Goal: Check status: Check status

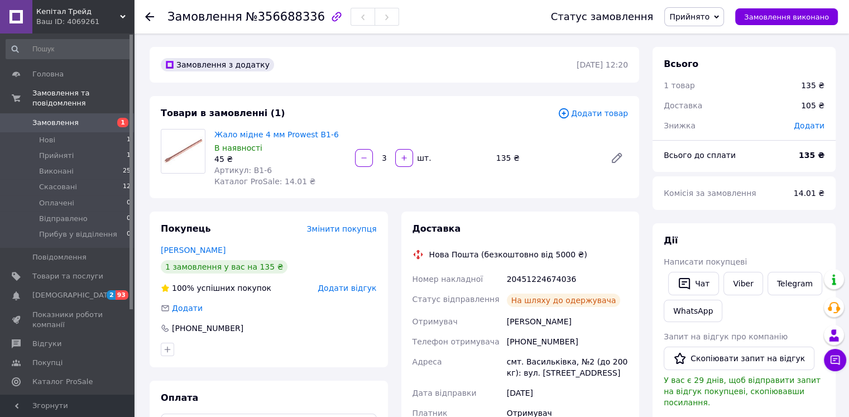
click at [723, 17] on span "Прийнято" at bounding box center [694, 16] width 60 height 19
click at [718, 87] on li "Відправлено" at bounding box center [709, 89] width 89 height 17
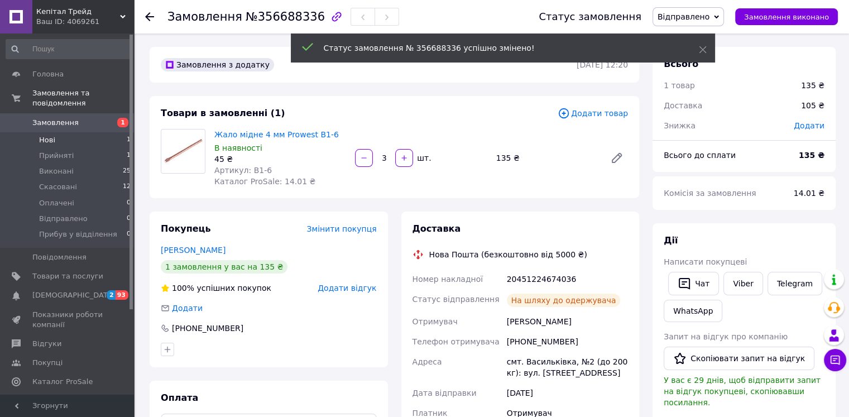
click at [52, 135] on span "Нові" at bounding box center [47, 140] width 16 height 10
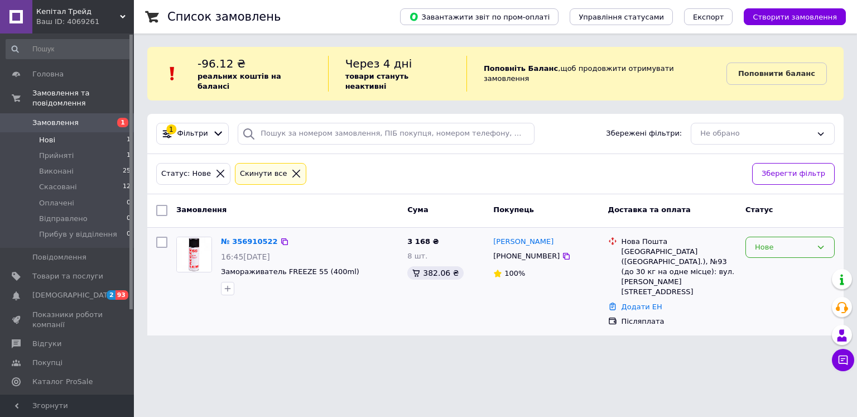
click at [801, 242] on div "Нове" at bounding box center [783, 248] width 57 height 12
click at [800, 260] on li "Прийнято" at bounding box center [790, 270] width 88 height 21
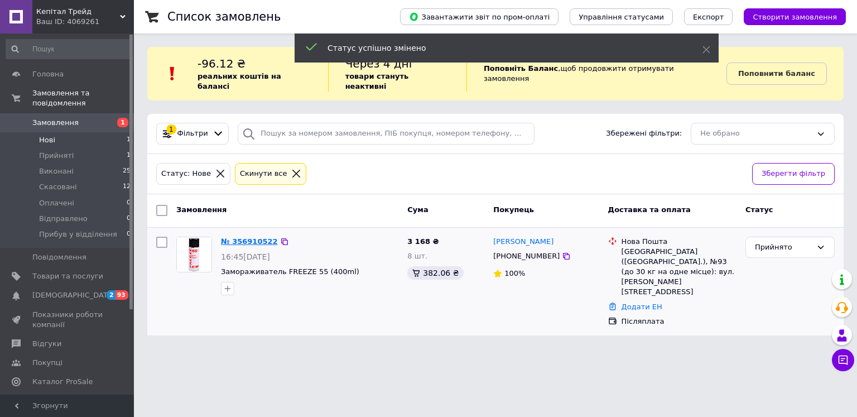
click at [263, 237] on link "№ 356910522" at bounding box center [249, 241] width 57 height 8
